Goal: Task Accomplishment & Management: Complete application form

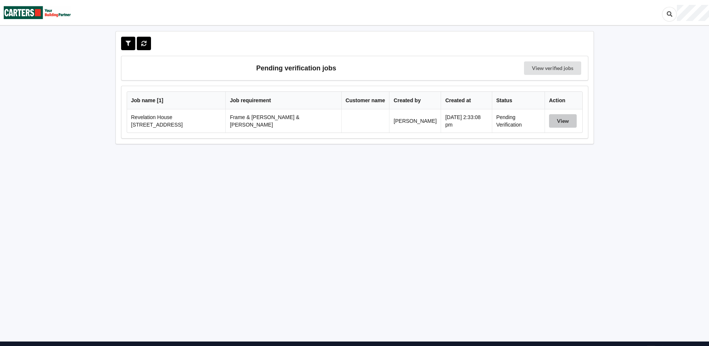
click at [552, 118] on button "View" at bounding box center [563, 120] width 28 height 13
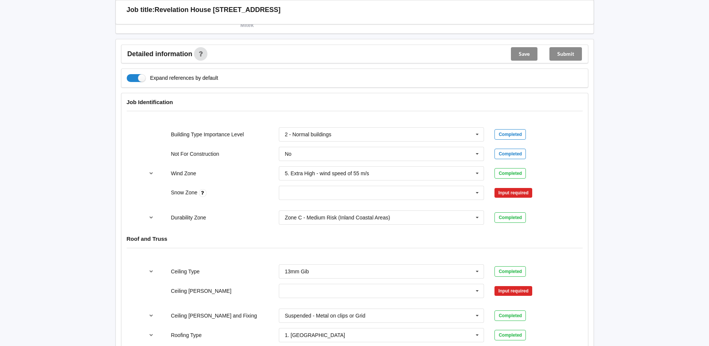
scroll to position [224, 0]
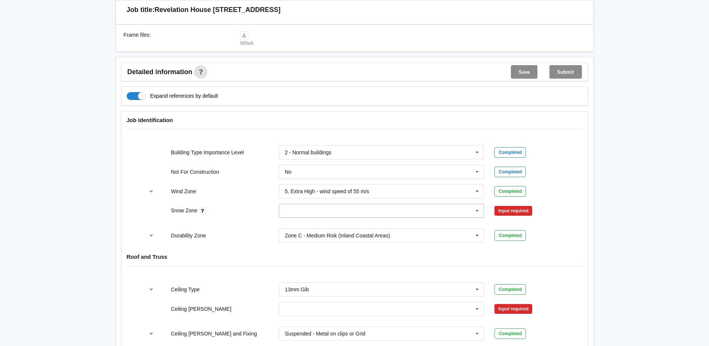
click at [286, 204] on input "text" at bounding box center [382, 210] width 205 height 13
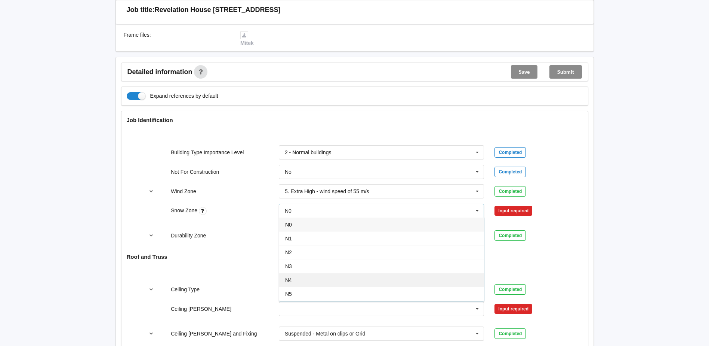
click at [294, 273] on div "N4" at bounding box center [381, 280] width 205 height 14
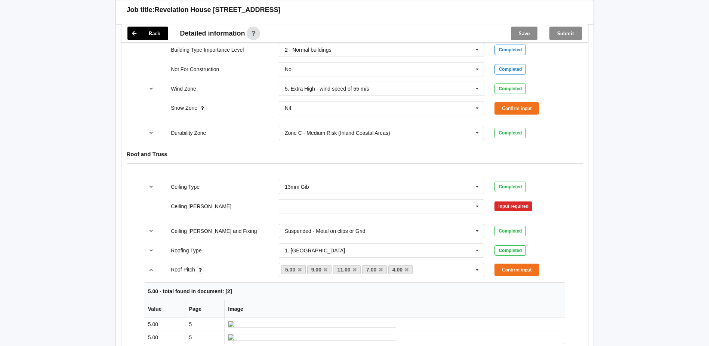
scroll to position [374, 0]
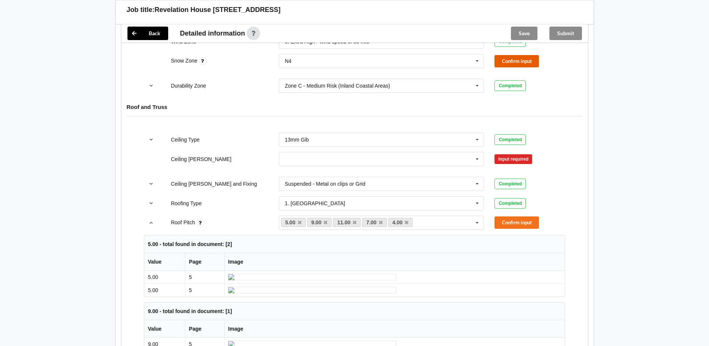
click at [507, 55] on button "Confirm input" at bounding box center [517, 61] width 45 height 12
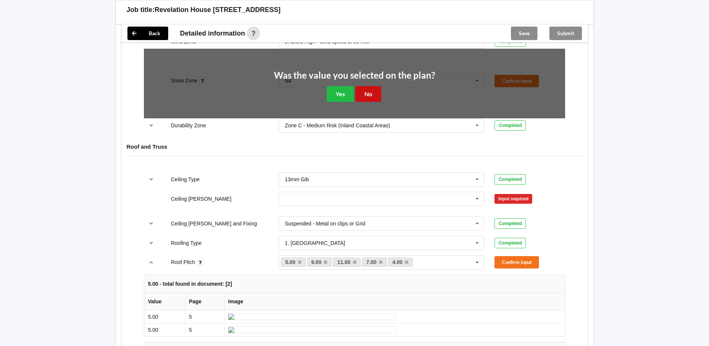
click at [373, 89] on button "No" at bounding box center [369, 93] width 26 height 15
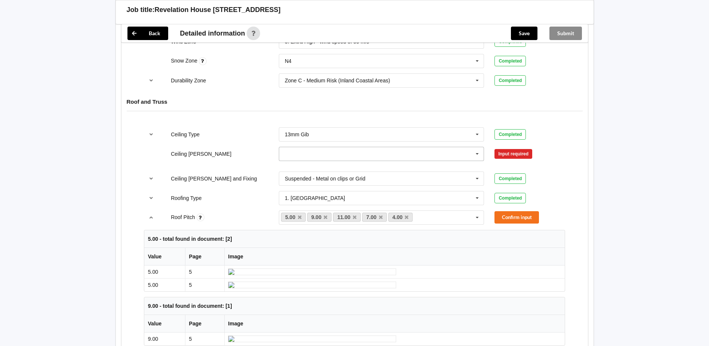
click at [325, 150] on input "text" at bounding box center [382, 153] width 205 height 13
click at [319, 188] on div "600mm" at bounding box center [381, 195] width 205 height 14
click at [504, 147] on button "Confirm input" at bounding box center [517, 153] width 45 height 12
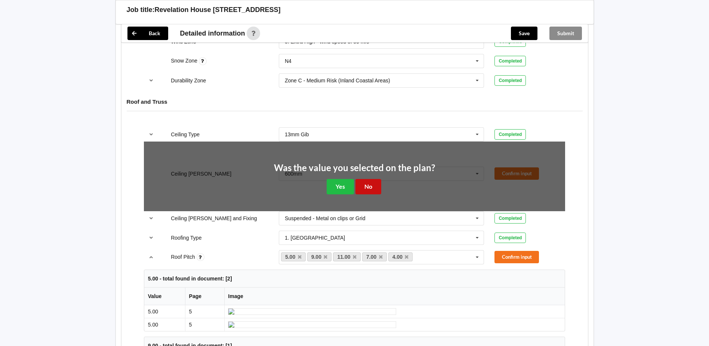
click at [367, 181] on button "No" at bounding box center [369, 186] width 26 height 15
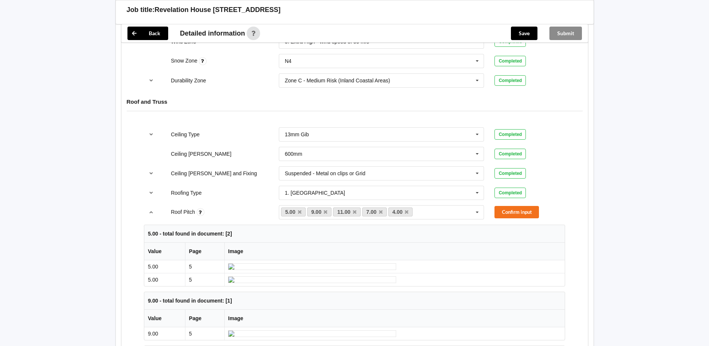
scroll to position [299, 0]
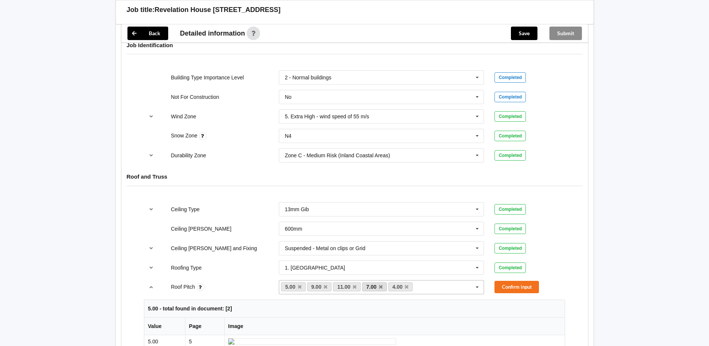
click at [354, 284] on icon at bounding box center [355, 286] width 4 height 5
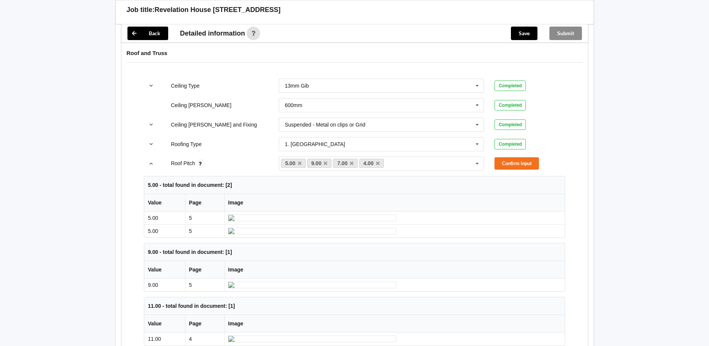
scroll to position [374, 0]
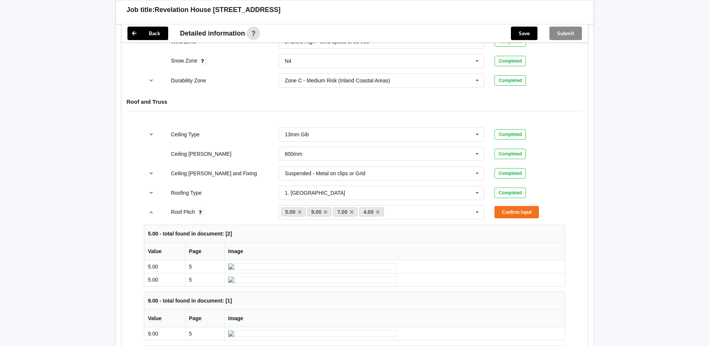
click at [530, 200] on div "Roof Pitch 5.00 9.00 7.00 4.00 11.00 None Confirm input" at bounding box center [355, 212] width 432 height 25
click at [522, 200] on div "Roof Pitch 5.00 9.00 7.00 4.00 11.00 None Confirm input" at bounding box center [355, 212] width 432 height 25
click at [522, 210] on button "Confirm input" at bounding box center [517, 212] width 45 height 12
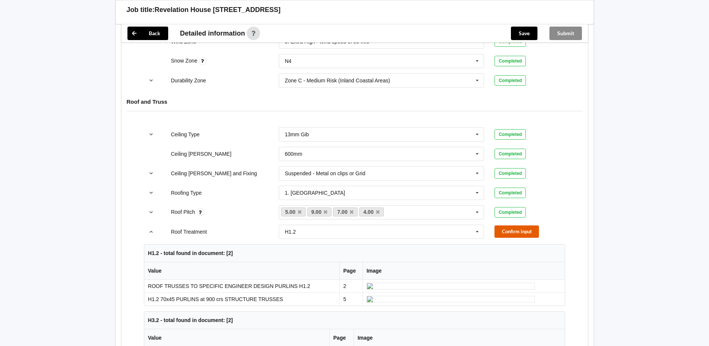
click at [522, 225] on button "Confirm input" at bounding box center [517, 231] width 45 height 12
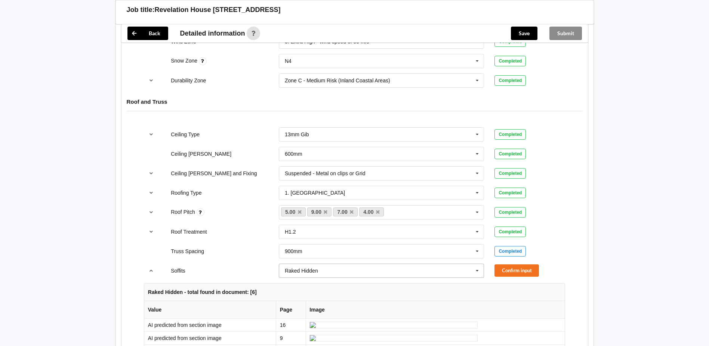
click at [475, 267] on icon at bounding box center [477, 271] width 11 height 14
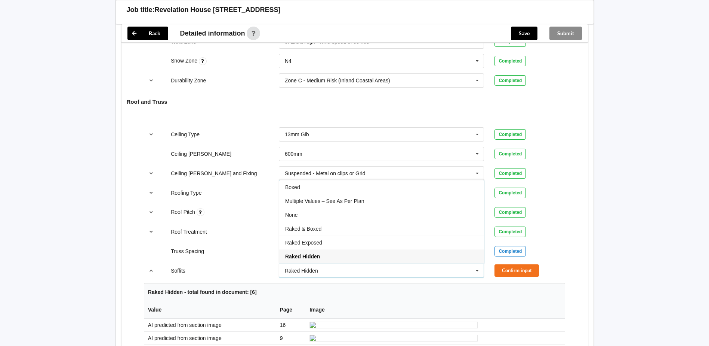
drag, startPoint x: 357, startPoint y: 197, endPoint x: 483, endPoint y: 237, distance: 132.0
click at [358, 197] on div "Multiple Values – See As Per Plan" at bounding box center [381, 201] width 205 height 14
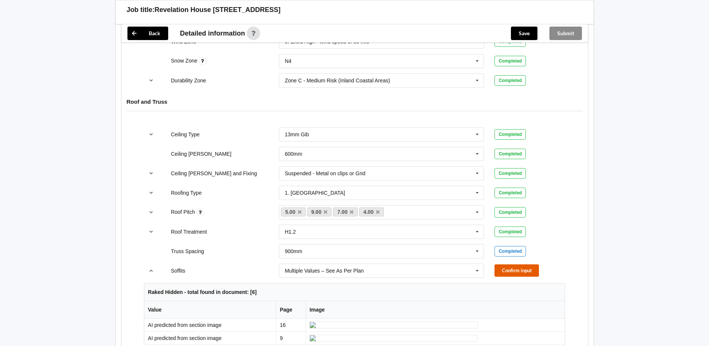
click at [519, 265] on button "Confirm input" at bounding box center [517, 270] width 45 height 12
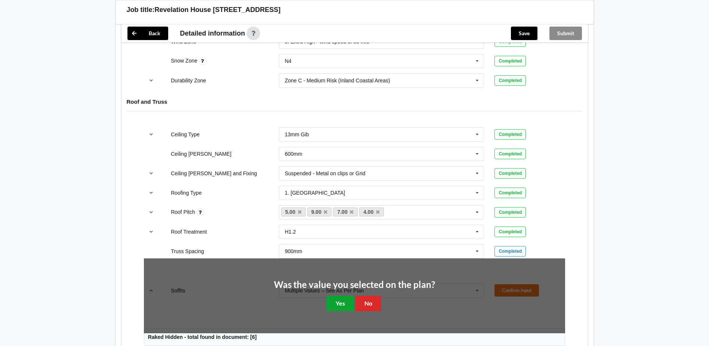
click at [348, 295] on button "Yes" at bounding box center [340, 302] width 27 height 15
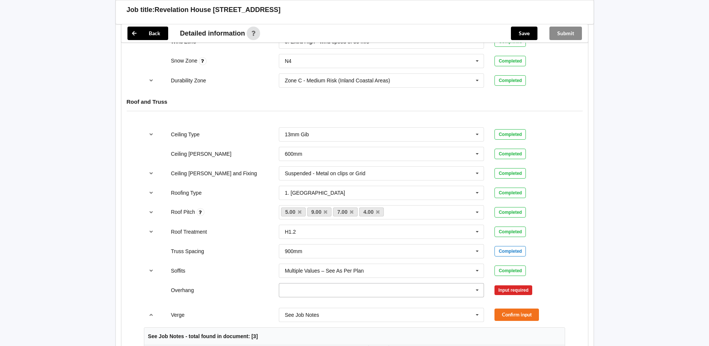
click at [382, 283] on input "text" at bounding box center [382, 289] width 205 height 13
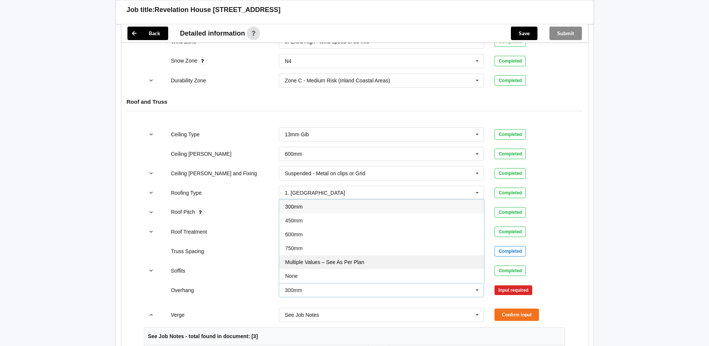
click at [365, 261] on div "Multiple Values – See As Per Plan" at bounding box center [381, 262] width 205 height 14
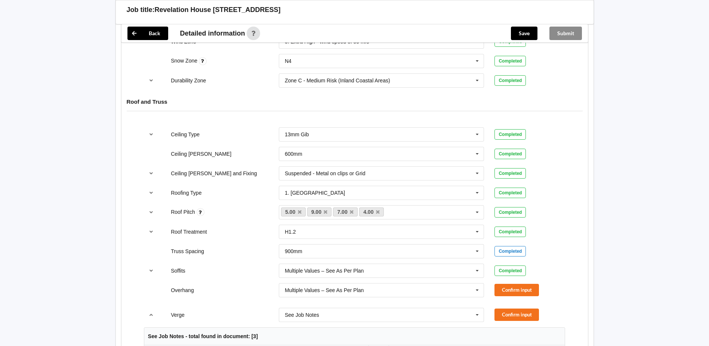
click at [514, 289] on div "Overhang Multiple Values – See As Per Plan 300mm 450mm 600mm 750mm Multiple Val…" at bounding box center [355, 289] width 432 height 25
click at [512, 283] on button "Confirm input" at bounding box center [517, 289] width 45 height 12
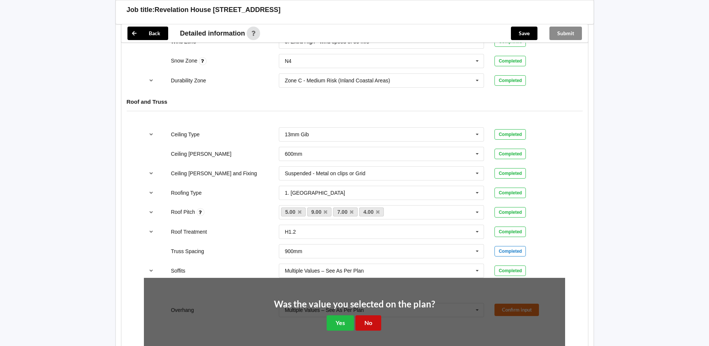
click at [363, 317] on button "No" at bounding box center [369, 322] width 26 height 15
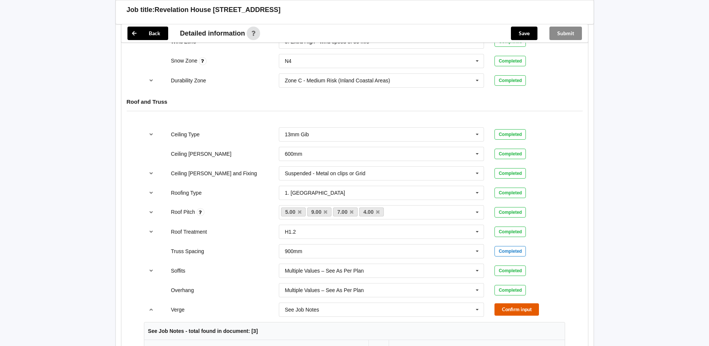
click at [502, 306] on button "Confirm input" at bounding box center [517, 309] width 45 height 12
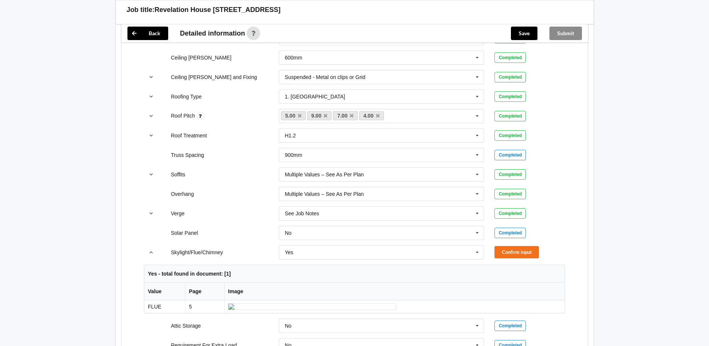
scroll to position [524, 0]
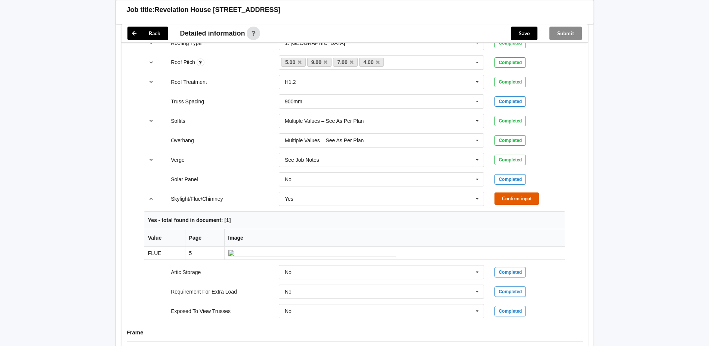
click at [521, 192] on button "Confirm input" at bounding box center [517, 198] width 45 height 12
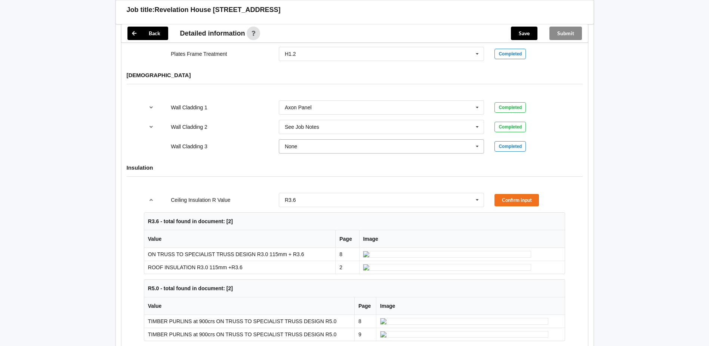
scroll to position [972, 0]
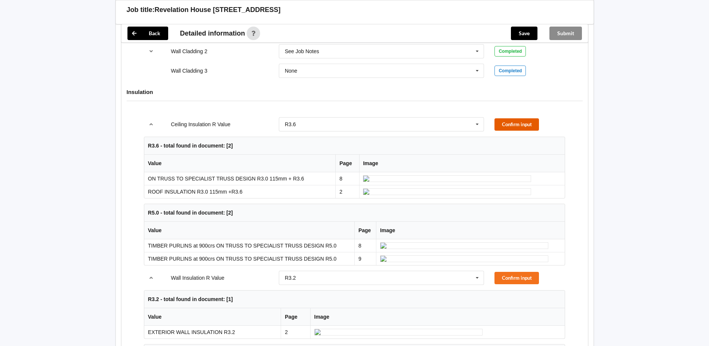
click at [521, 118] on button "Confirm input" at bounding box center [517, 124] width 45 height 12
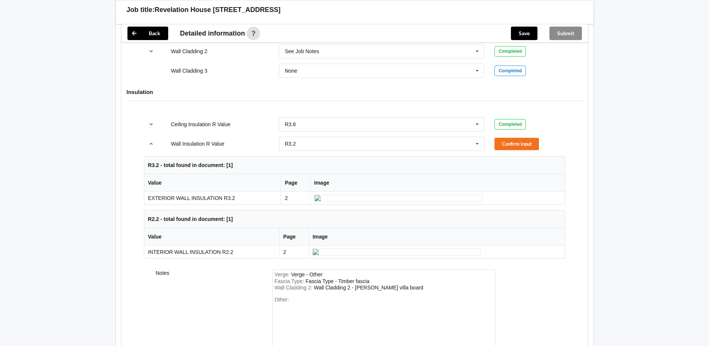
click at [549, 138] on div "Confirm input" at bounding box center [530, 144] width 71 height 12
click at [528, 138] on button "Confirm input" at bounding box center [517, 144] width 45 height 12
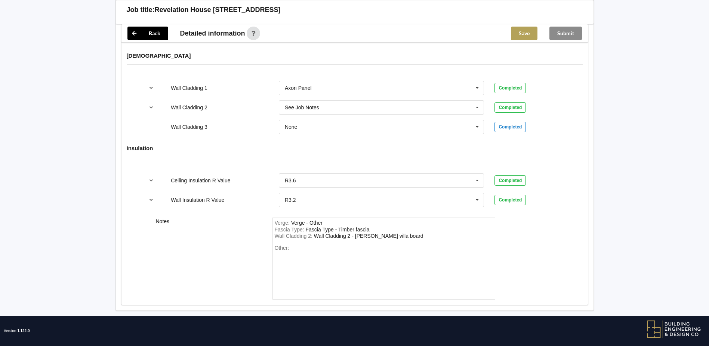
click at [519, 35] on button "Save" at bounding box center [524, 33] width 27 height 13
click at [574, 32] on button "Submit" at bounding box center [566, 33] width 33 height 13
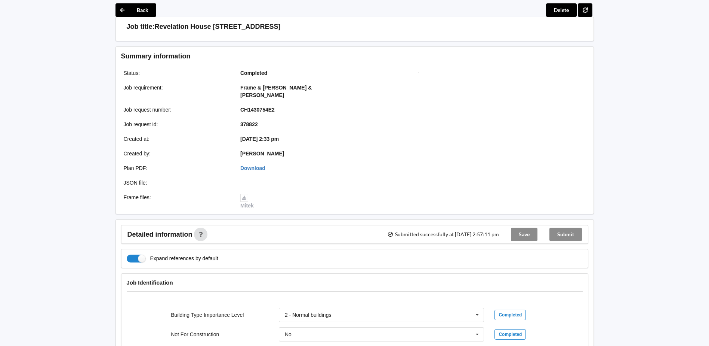
scroll to position [0, 0]
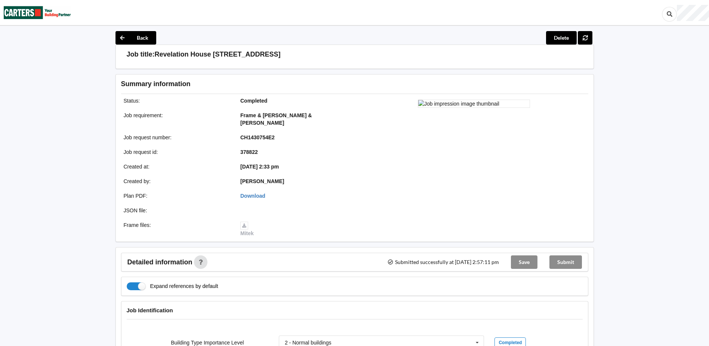
click at [41, 6] on img at bounding box center [37, 12] width 67 height 24
